Goal: Information Seeking & Learning: Learn about a topic

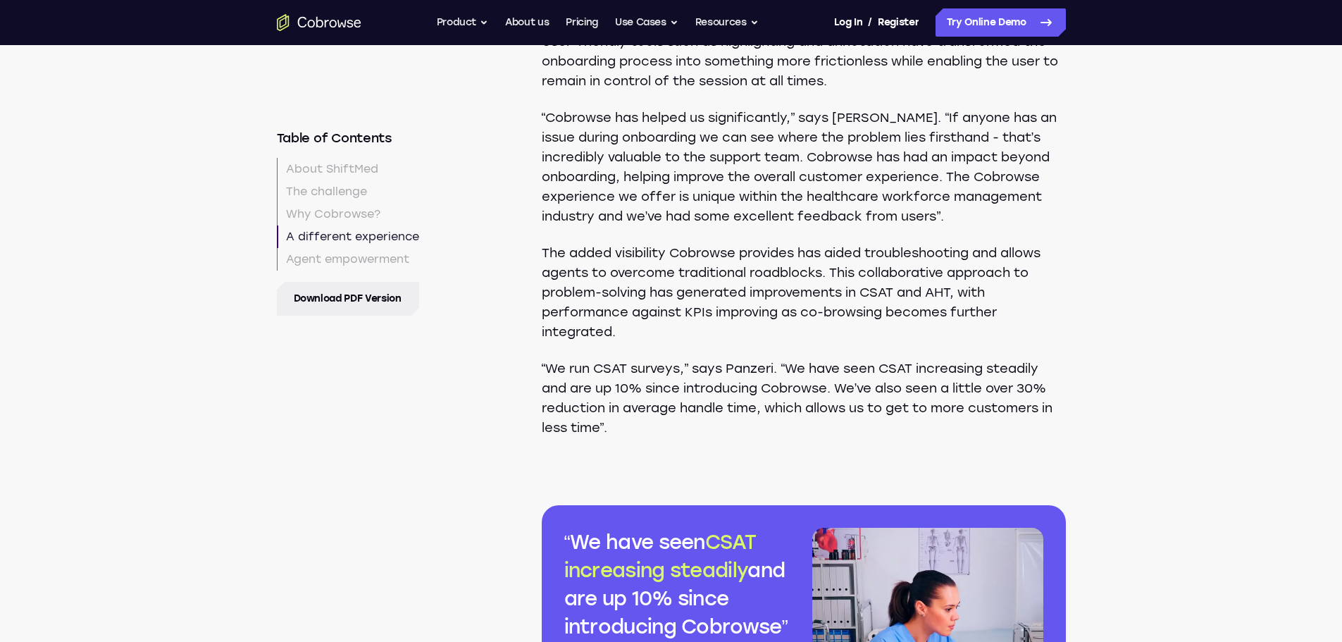
scroll to position [3461, 0]
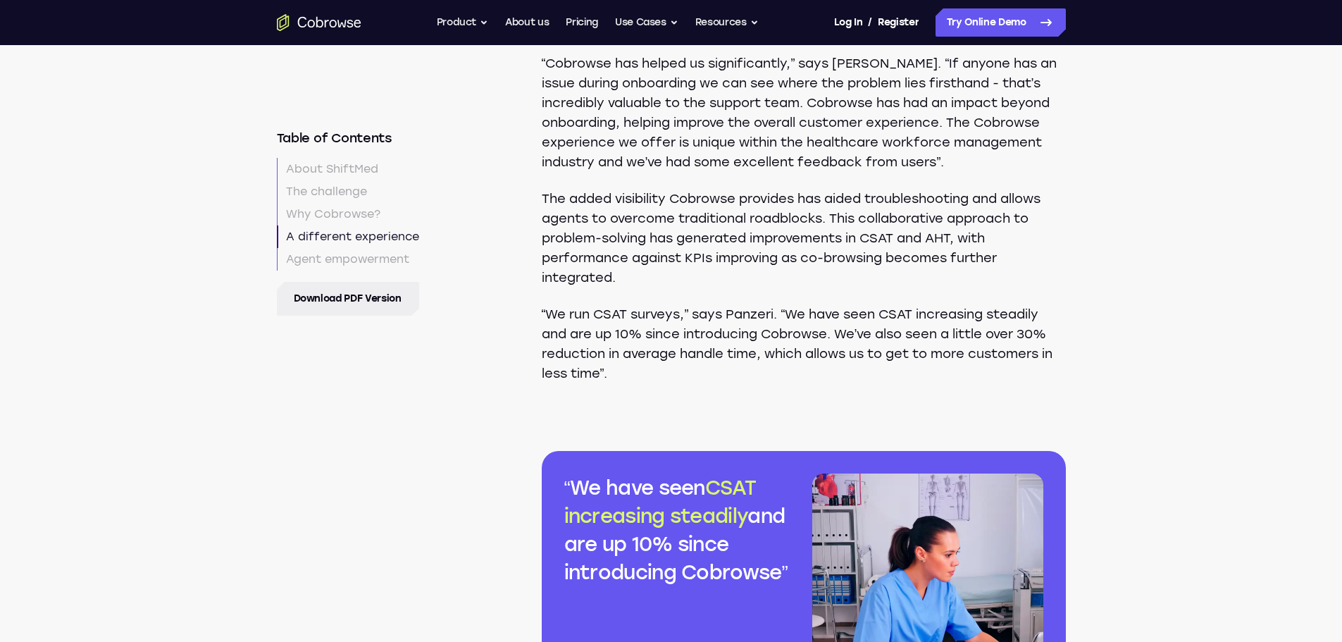
click at [428, 258] on nav "Table of Contents About ShiftMed The challenge Why Cobrowse? A different experi…" at bounding box center [375, 223] width 197 height 186
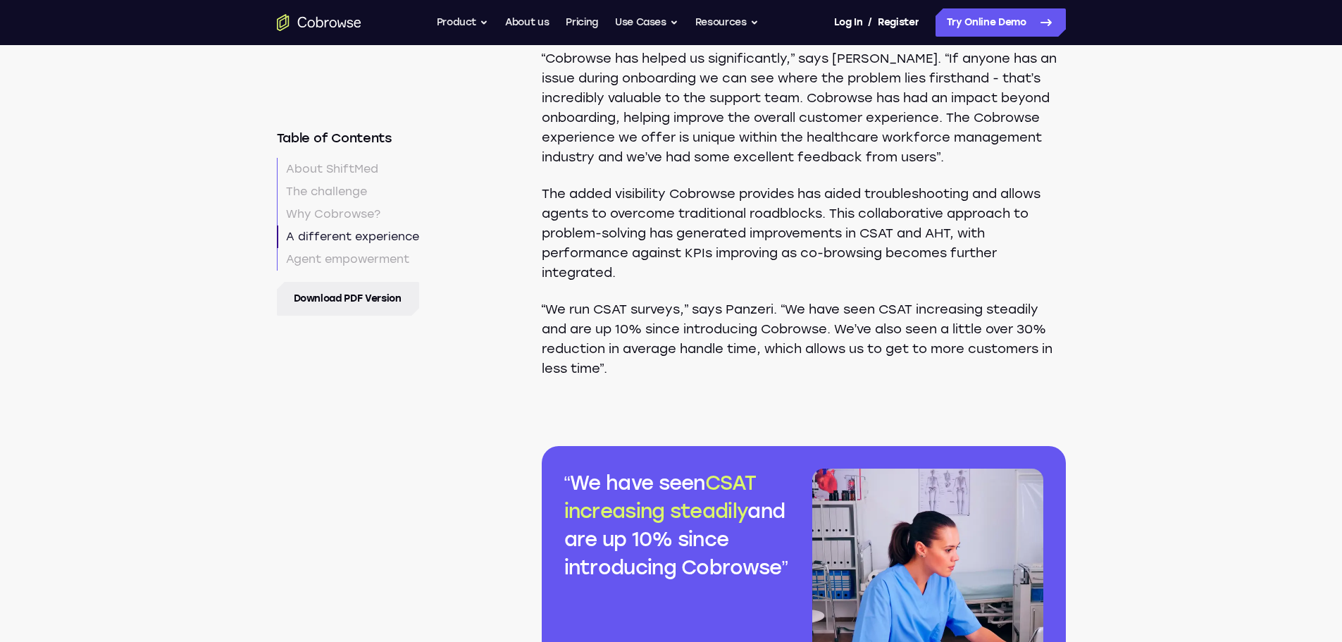
scroll to position [3461, 0]
